Goal: Task Accomplishment & Management: Manage account settings

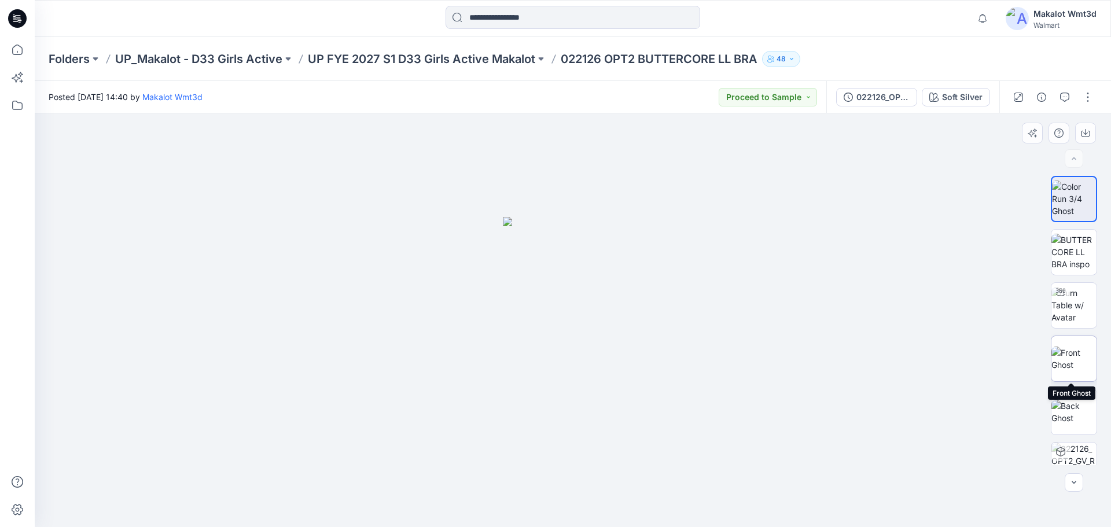
click at [1070, 348] on img at bounding box center [1073, 359] width 45 height 24
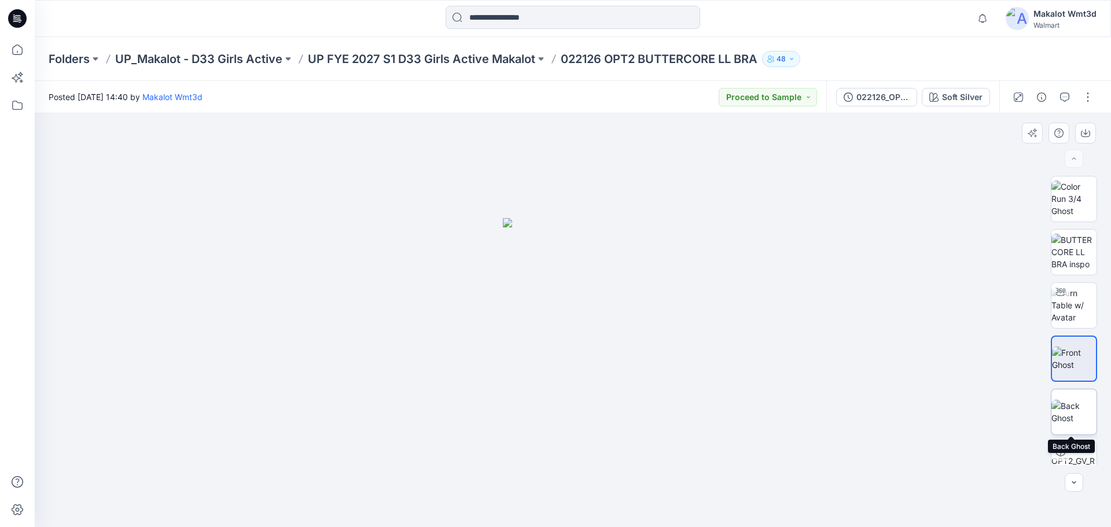
click at [1072, 411] on img at bounding box center [1073, 412] width 45 height 24
click at [468, 55] on p "UP FYE 2027 S1 D33 Girls Active Makalot" at bounding box center [421, 59] width 227 height 16
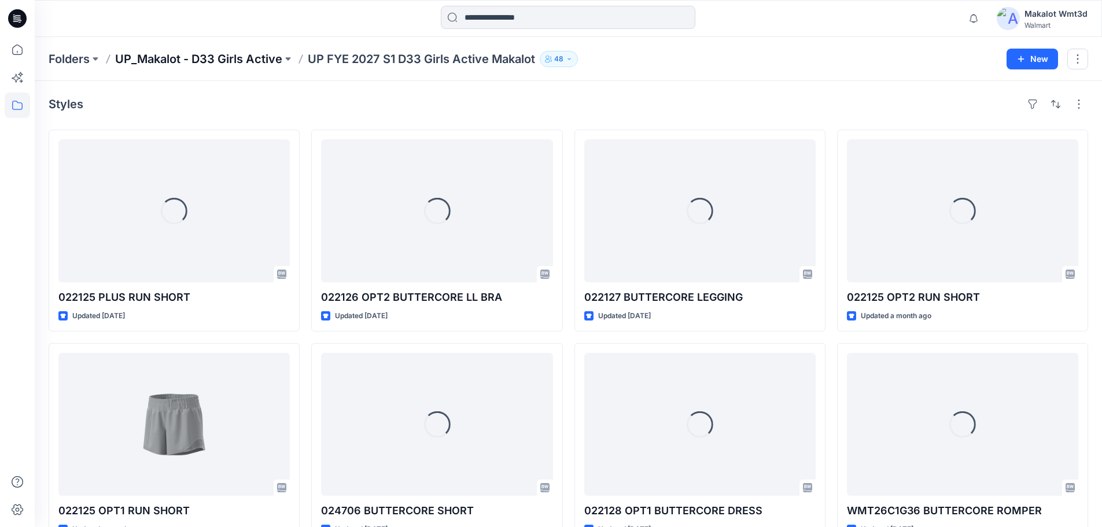
click at [226, 60] on p "UP_Makalot - D33 Girls Active" at bounding box center [198, 59] width 167 height 16
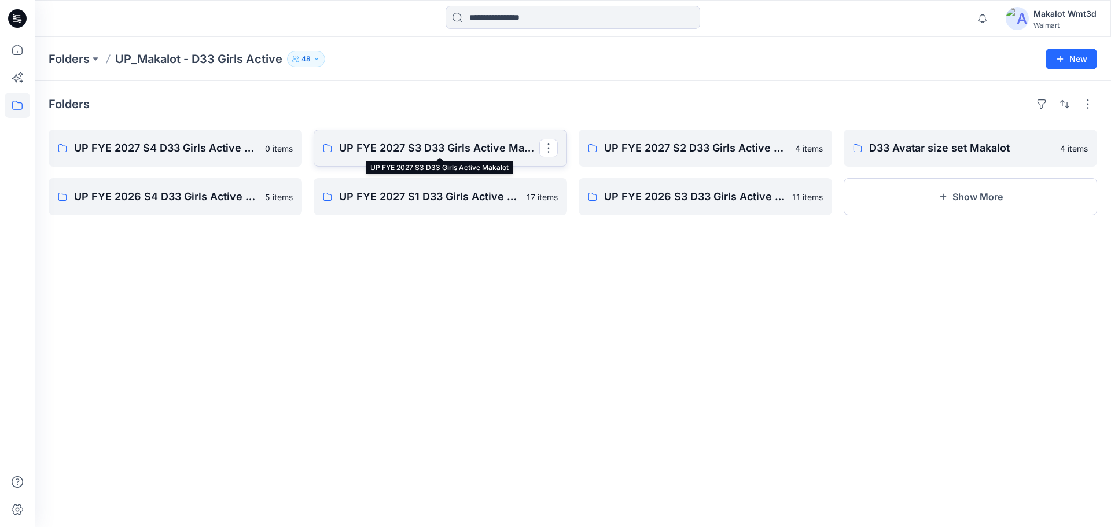
click at [410, 150] on p "UP FYE 2027 S3 D33 Girls Active Makalot" at bounding box center [439, 148] width 200 height 16
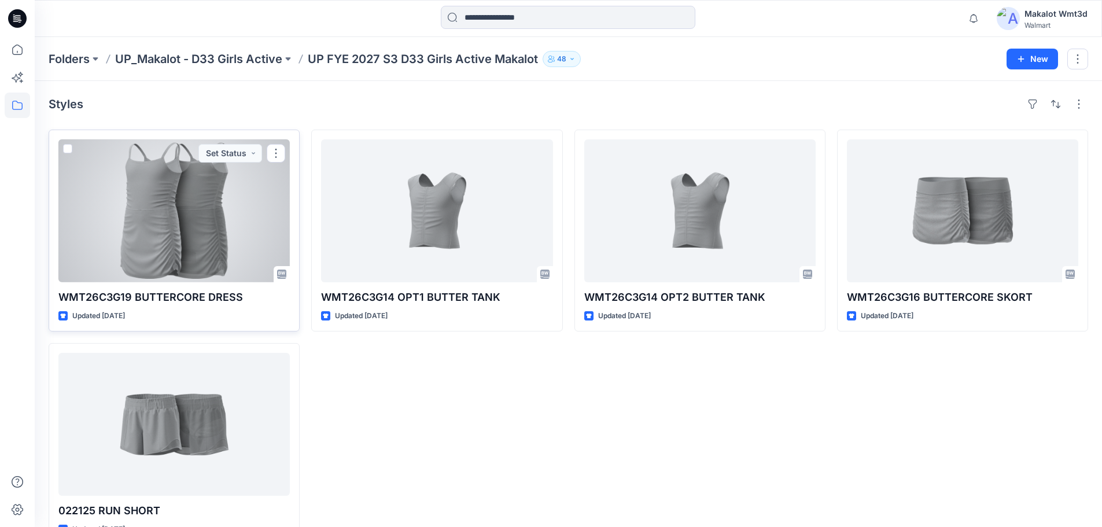
click at [222, 254] on div at bounding box center [173, 210] width 231 height 143
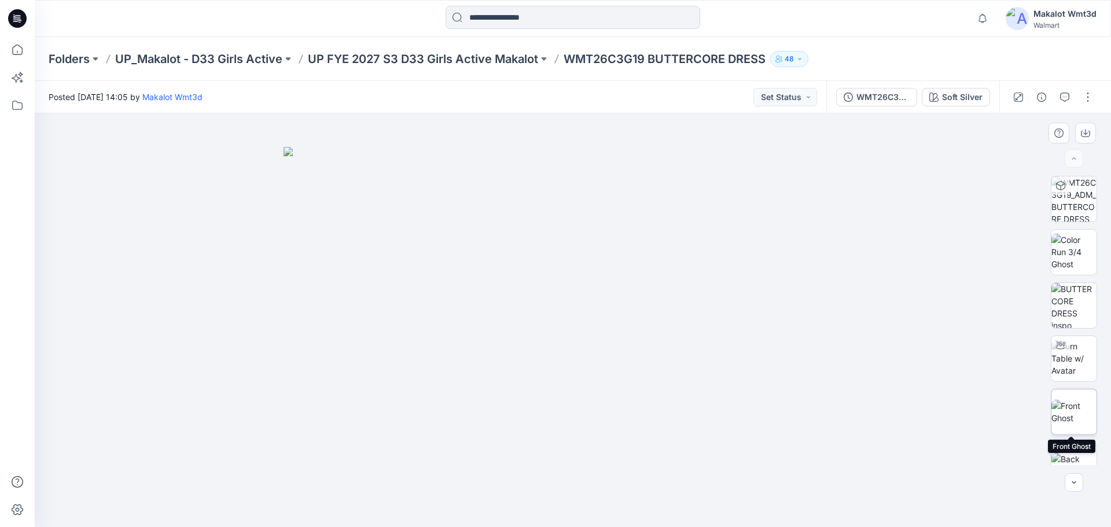
click at [1068, 404] on img at bounding box center [1073, 412] width 45 height 24
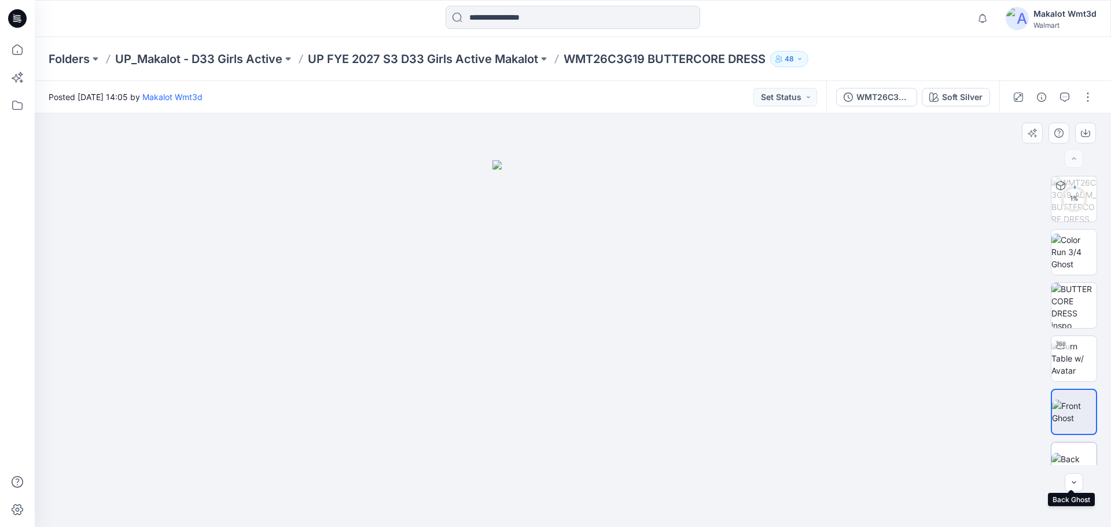
click at [1070, 455] on img at bounding box center [1073, 465] width 45 height 24
click at [1073, 370] on img at bounding box center [1073, 358] width 45 height 36
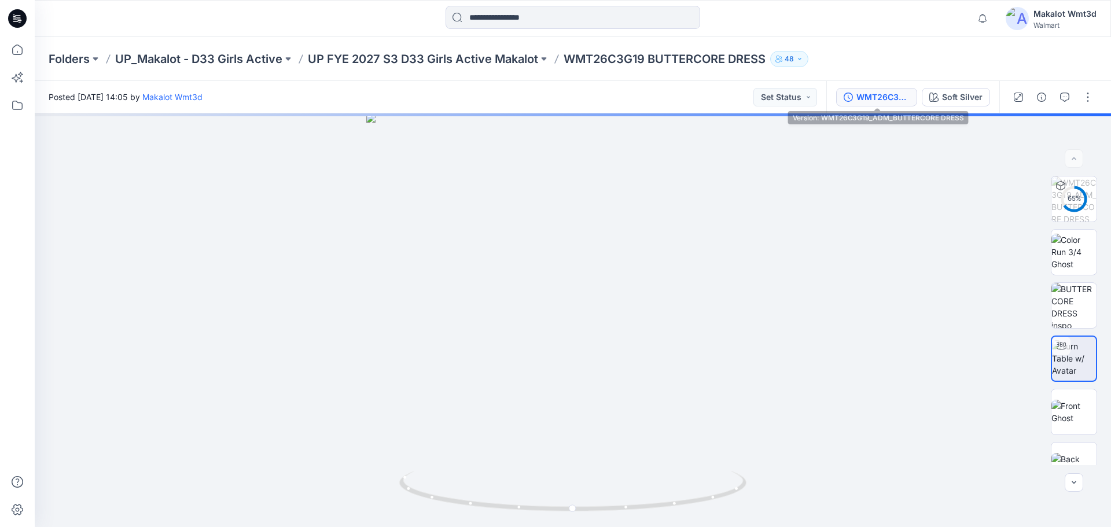
click at [875, 97] on div "WMT26C3G19_ADM_BUTTERCORE DRESS" at bounding box center [882, 97] width 53 height 13
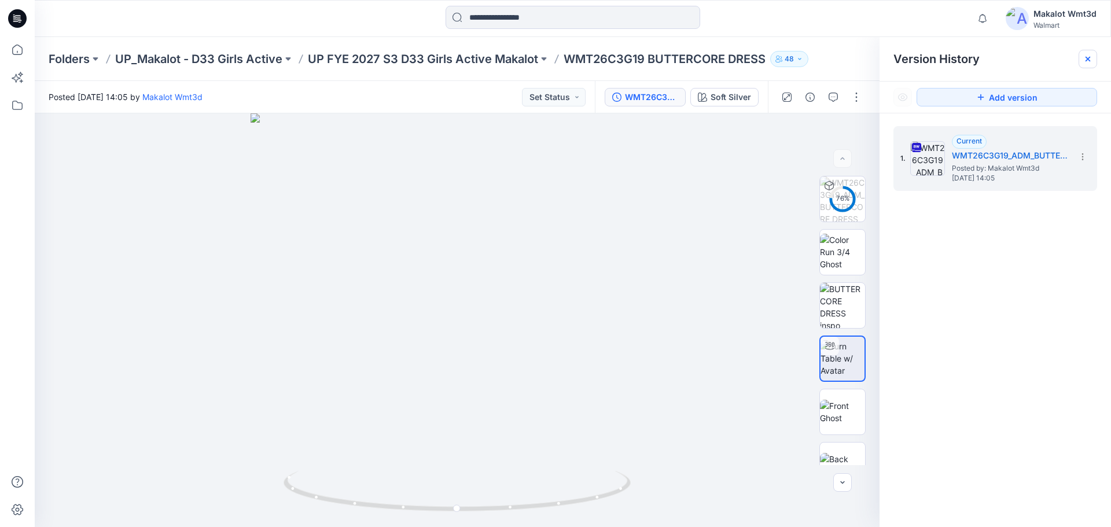
click at [1093, 59] on div at bounding box center [1087, 59] width 19 height 19
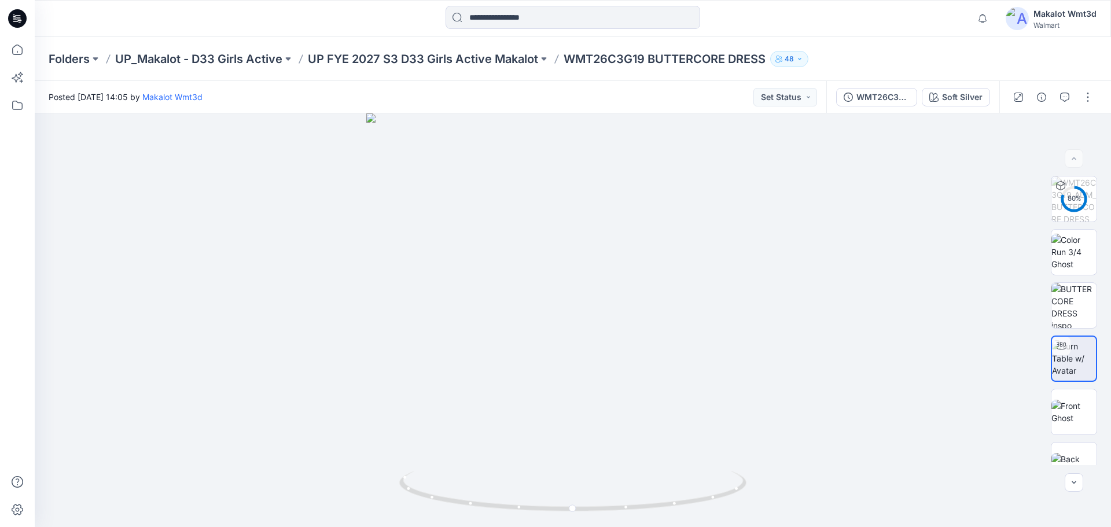
click at [489, 49] on div "Folders UP_Makalot - D33 Girls Active UP FYE 2027 S3 D33 Girls Active Makalot W…" at bounding box center [573, 59] width 1076 height 44
click at [502, 55] on p "UP FYE 2027 S3 D33 Girls Active Makalot" at bounding box center [423, 59] width 230 height 16
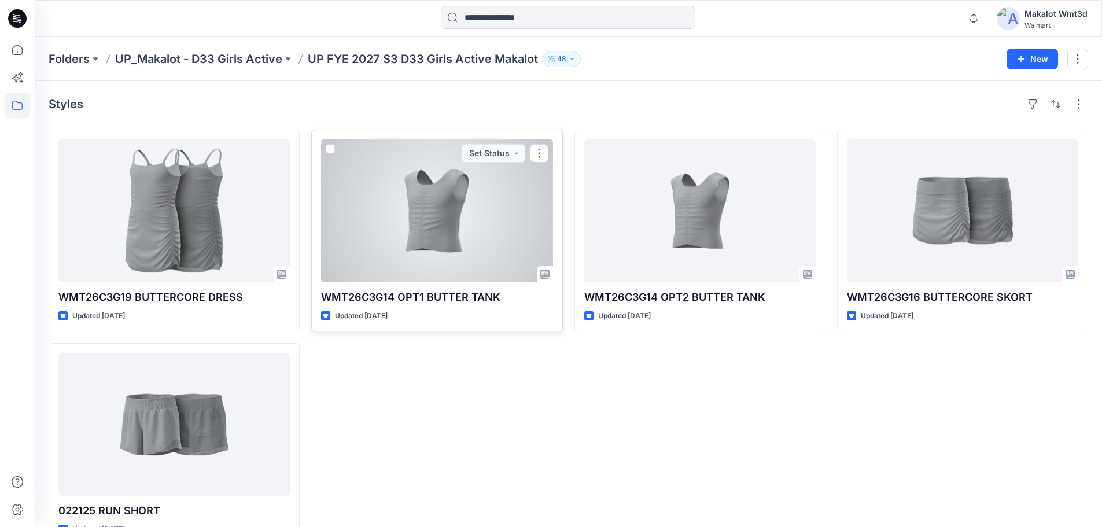
click at [433, 234] on div at bounding box center [436, 210] width 231 height 143
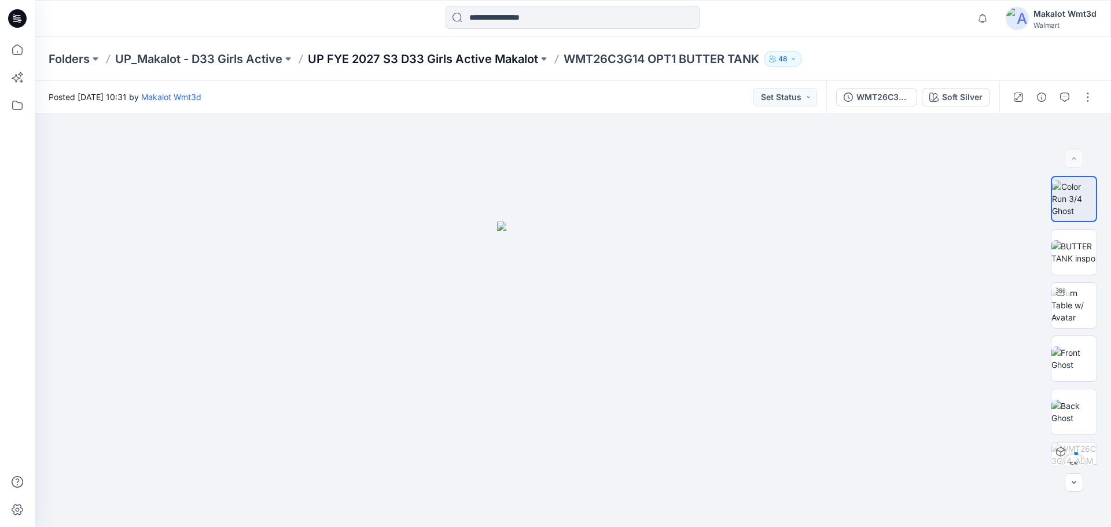
click at [367, 53] on p "UP FYE 2027 S3 D33 Girls Active Makalot" at bounding box center [423, 59] width 230 height 16
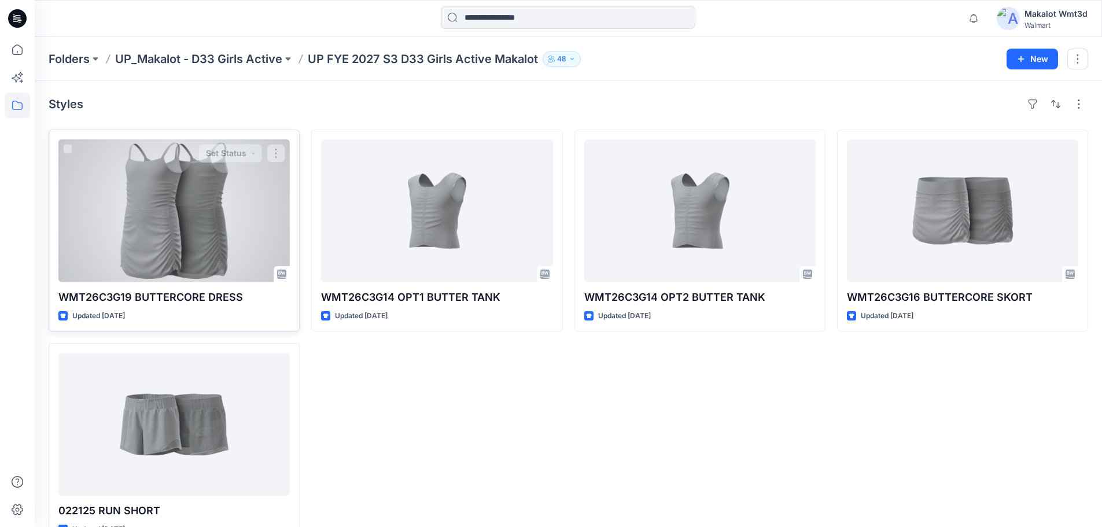
click at [215, 189] on div at bounding box center [173, 210] width 231 height 143
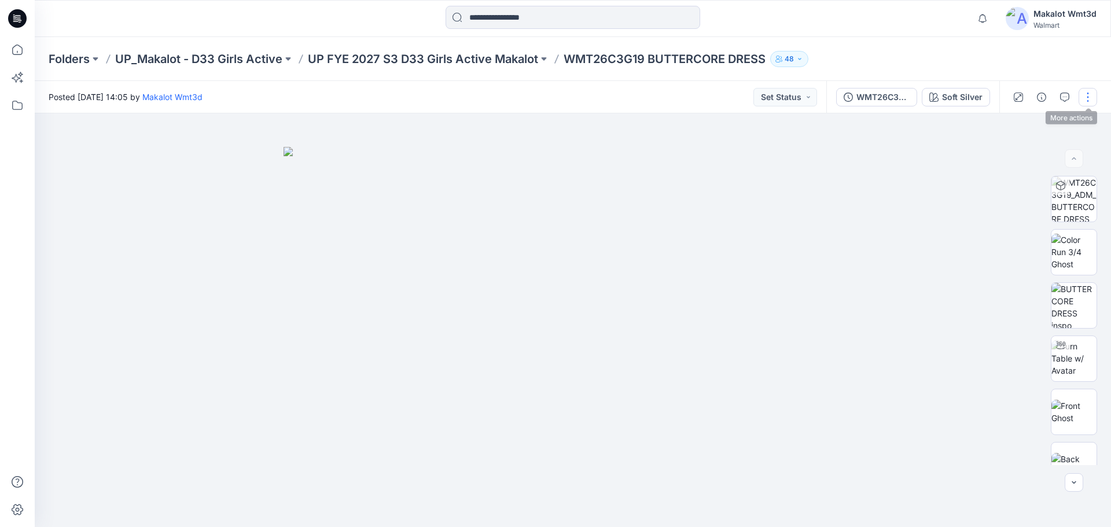
click at [1093, 100] on button "button" at bounding box center [1087, 97] width 19 height 19
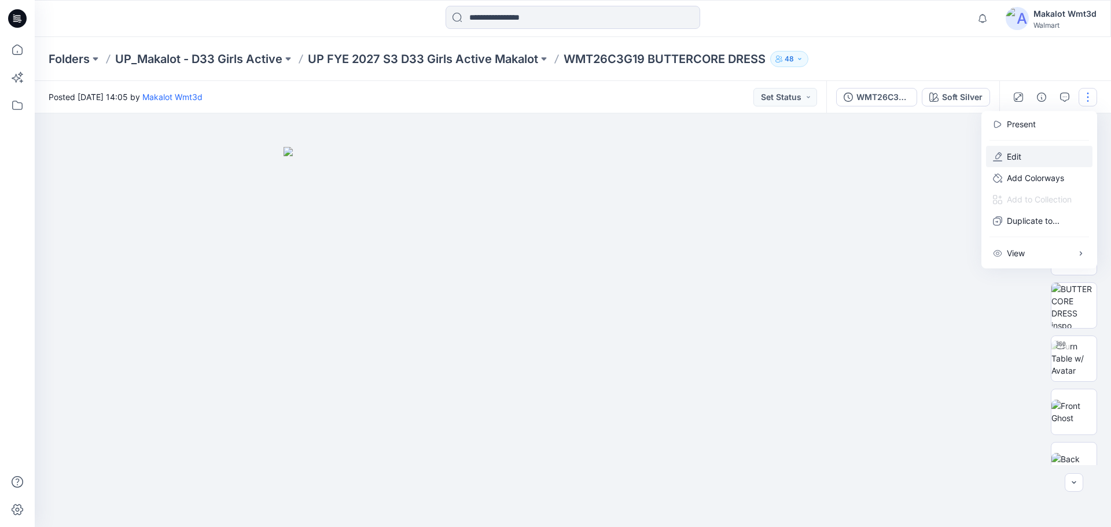
click at [1040, 158] on button "Edit" at bounding box center [1039, 156] width 106 height 21
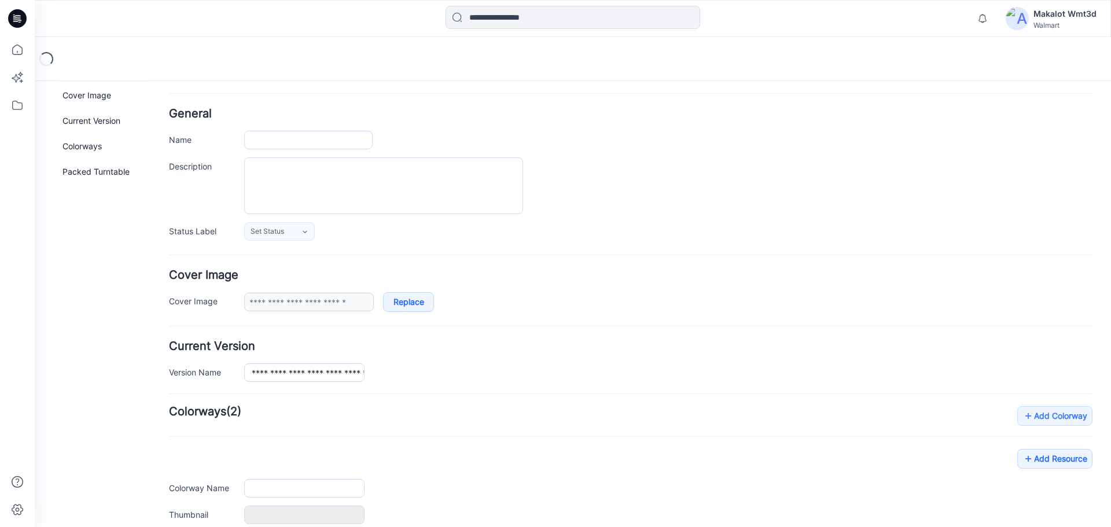
type input "**********"
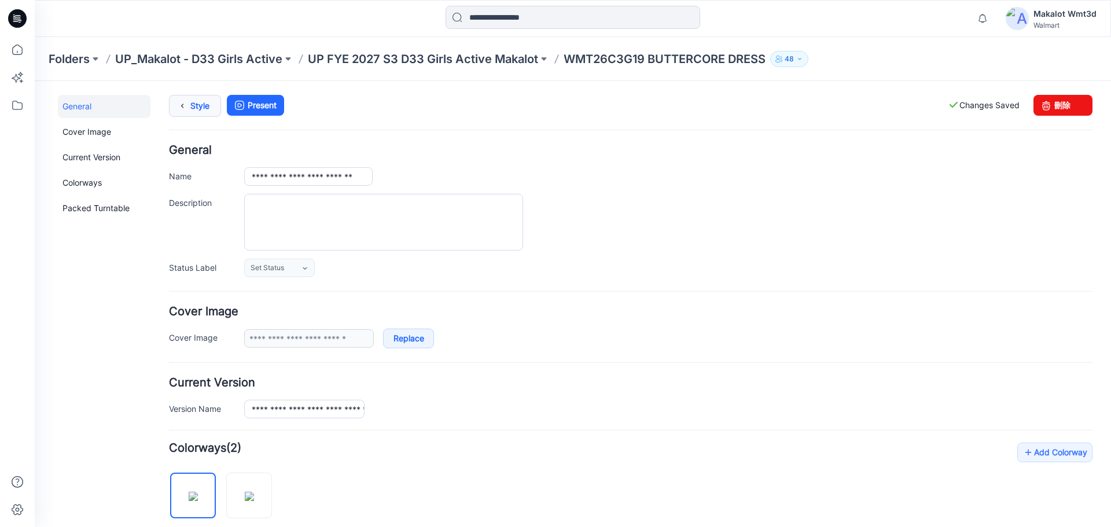
click at [208, 104] on link "Style" at bounding box center [195, 106] width 52 height 22
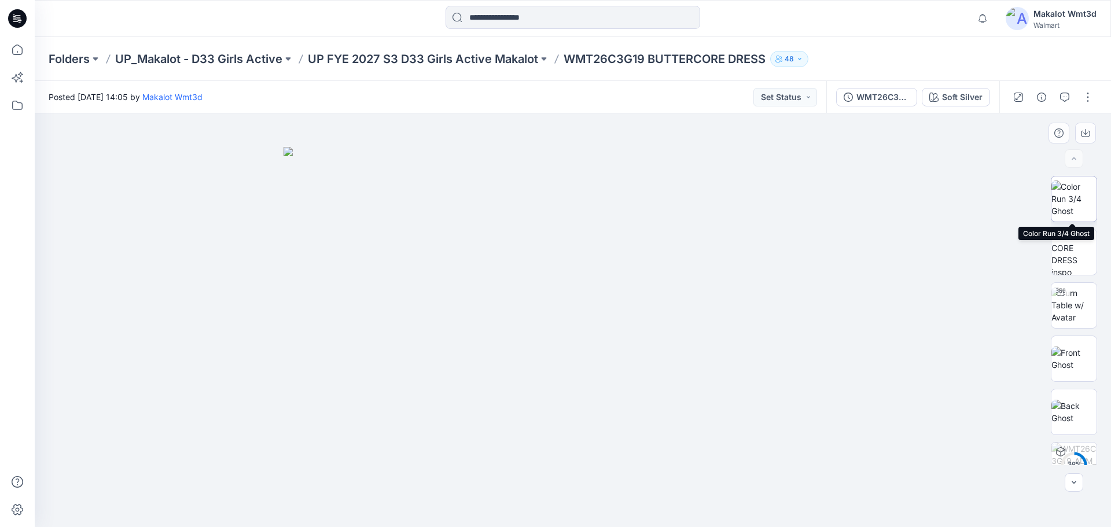
click at [1051, 202] on img at bounding box center [1073, 198] width 45 height 36
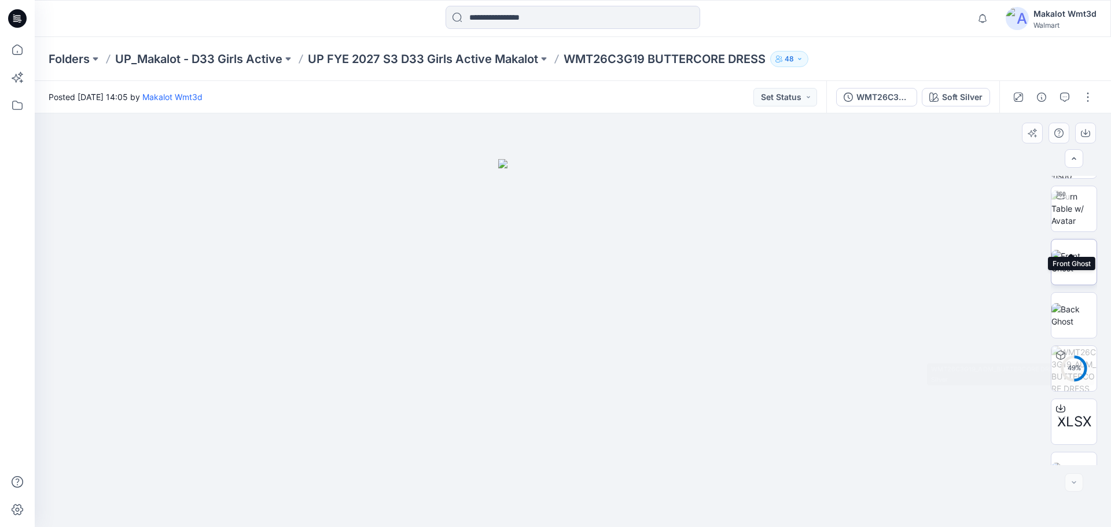
scroll to position [130, 0]
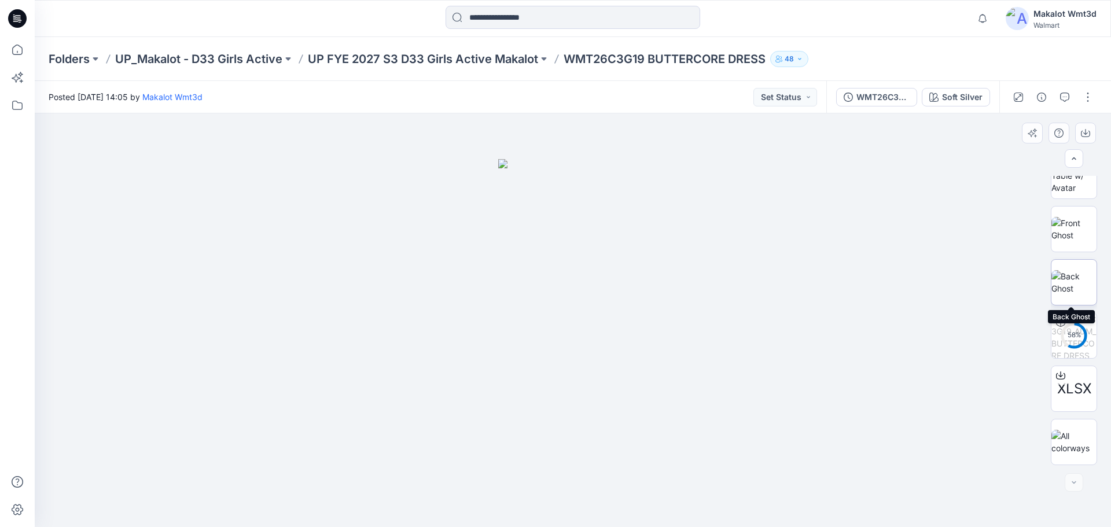
click at [1073, 279] on img at bounding box center [1073, 282] width 45 height 24
click at [1081, 241] on img at bounding box center [1073, 229] width 45 height 24
click at [1078, 270] on img at bounding box center [1073, 282] width 45 height 24
click at [1070, 445] on img at bounding box center [1073, 442] width 45 height 24
click at [411, 62] on p "UP FYE 2027 S3 D33 Girls Active Makalot" at bounding box center [423, 59] width 230 height 16
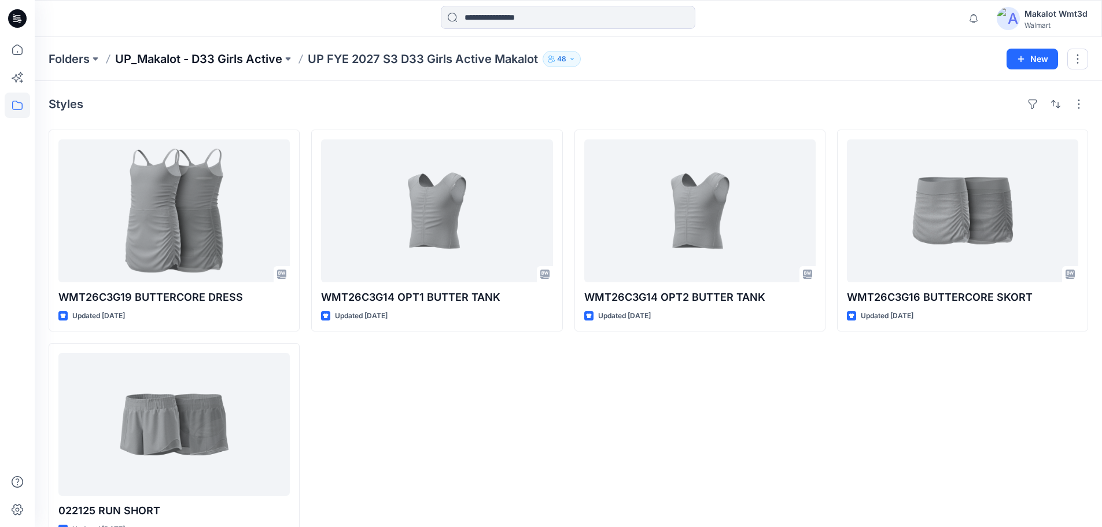
click at [256, 61] on p "UP_Makalot - D33 Girls Active" at bounding box center [198, 59] width 167 height 16
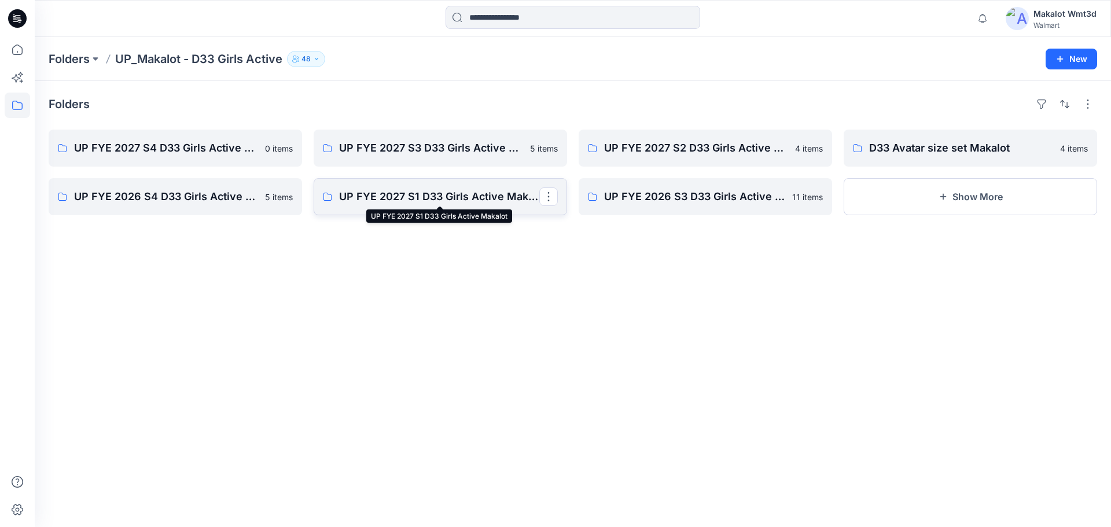
click at [419, 203] on p "UP FYE 2027 S1 D33 Girls Active Makalot" at bounding box center [439, 197] width 200 height 16
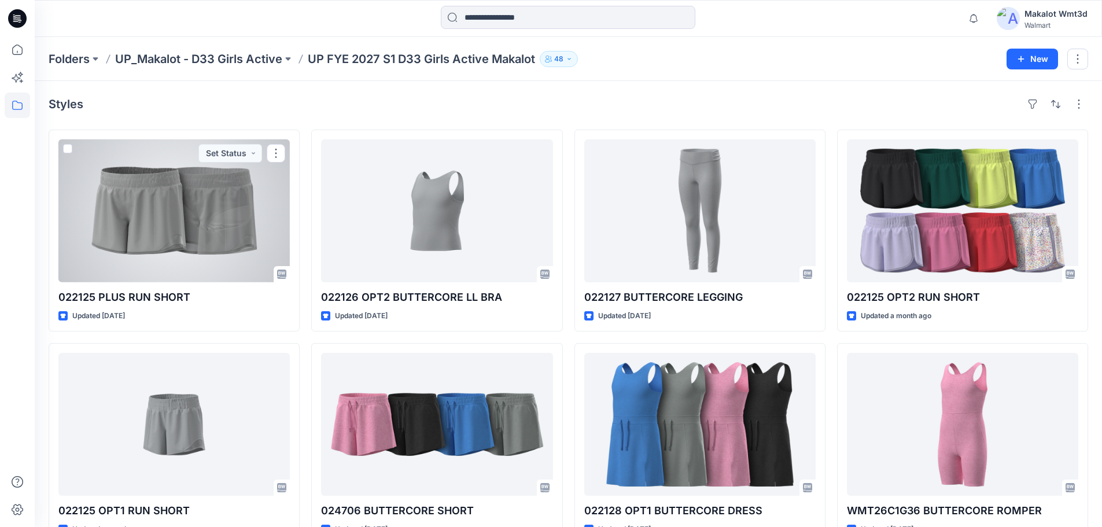
click at [218, 228] on div at bounding box center [173, 210] width 231 height 143
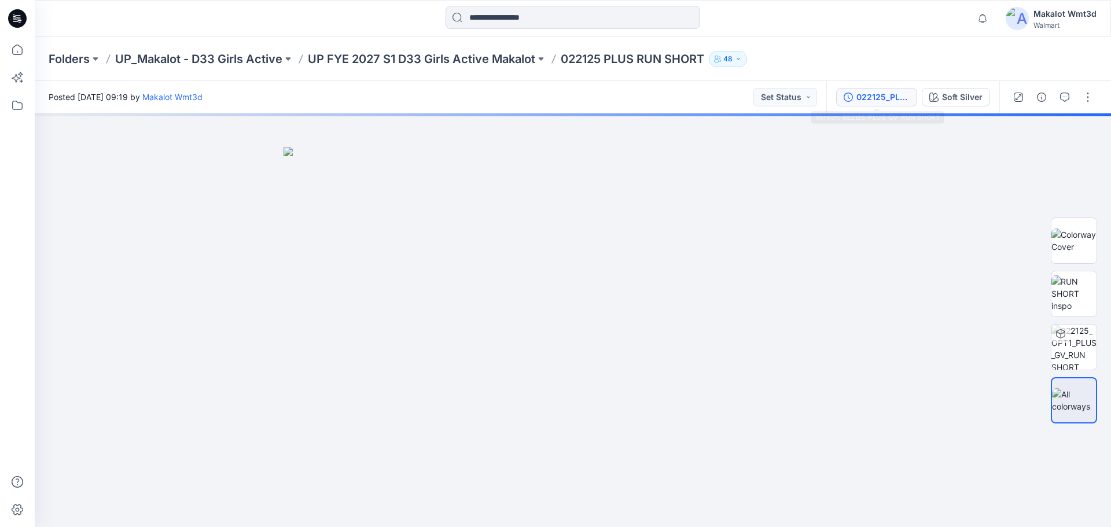
click at [868, 97] on div "022125_PLUS_GV_RUN SHORT" at bounding box center [882, 97] width 53 height 13
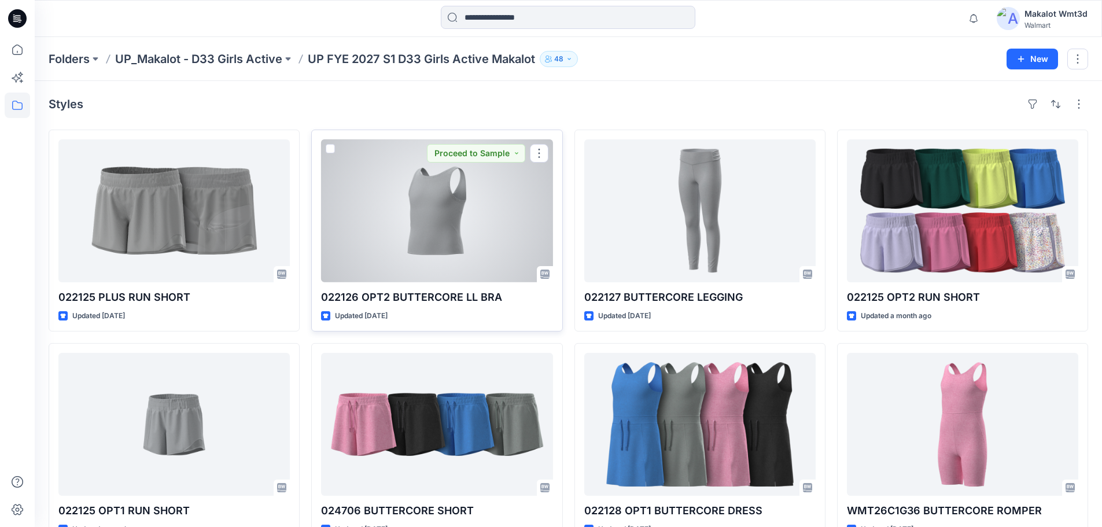
click at [490, 220] on div at bounding box center [436, 210] width 231 height 143
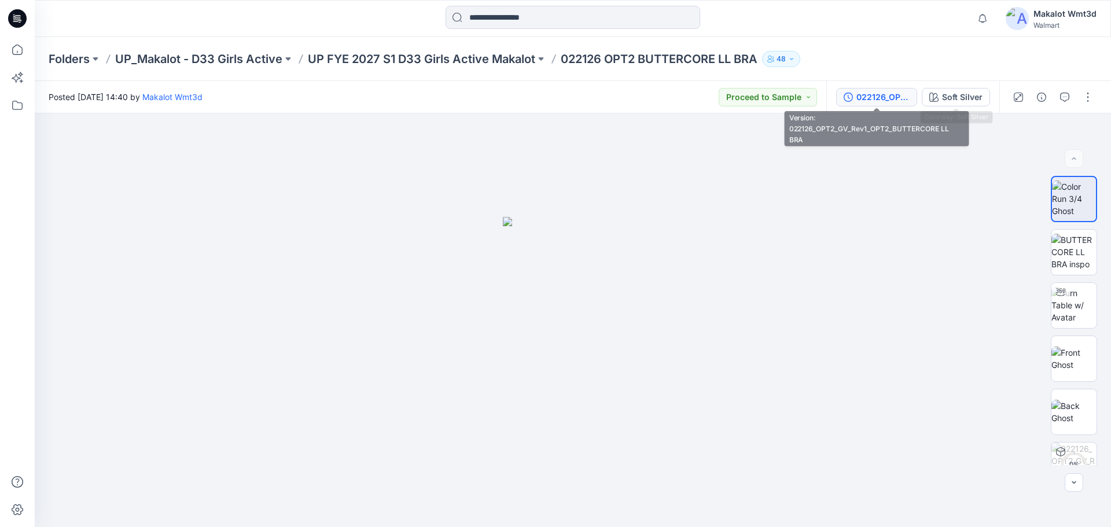
click at [901, 101] on div "022126_OPT2_GV_Rev1_OPT2_BUTTERCORE LL BRA" at bounding box center [882, 97] width 53 height 13
